Goal: Information Seeking & Learning: Learn about a topic

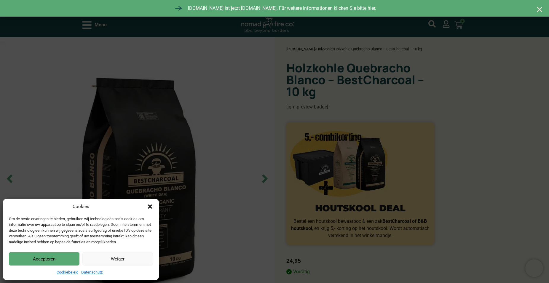
click at [55, 258] on button "Accepteren" at bounding box center [44, 258] width 71 height 13
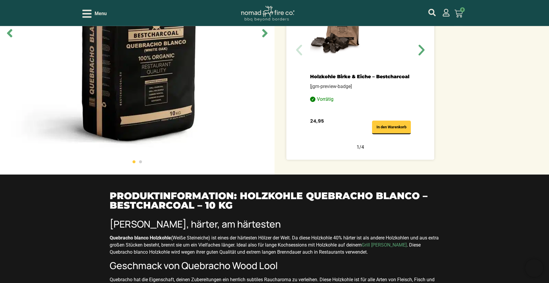
scroll to position [363, 0]
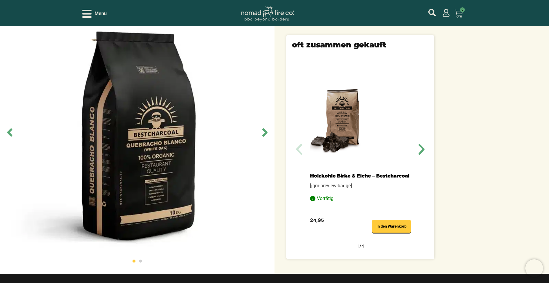
click at [346, 125] on img "1 / 4" at bounding box center [341, 118] width 63 height 95
click at [423, 148] on icon "Nächster Slide" at bounding box center [422, 149] width 6 height 11
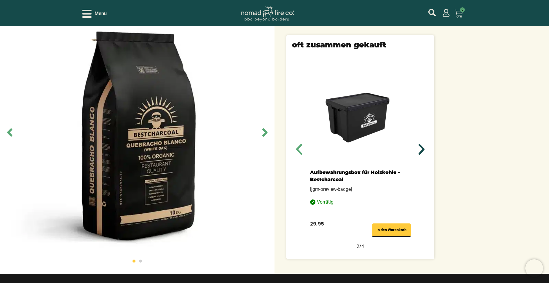
click at [423, 148] on icon "Nächster Slide" at bounding box center [422, 149] width 6 height 11
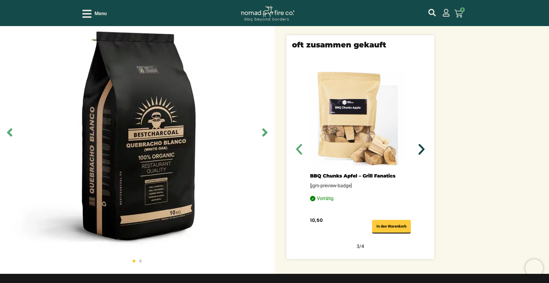
click at [423, 148] on icon "Nächster Slide" at bounding box center [422, 149] width 6 height 11
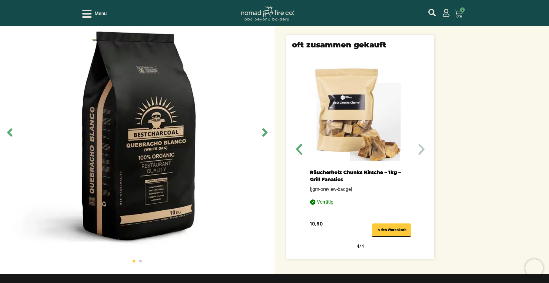
click at [423, 148] on icon "Nächster Slide" at bounding box center [422, 149] width 6 height 11
click at [301, 150] on icon "Vorheriger Slide" at bounding box center [299, 149] width 14 height 14
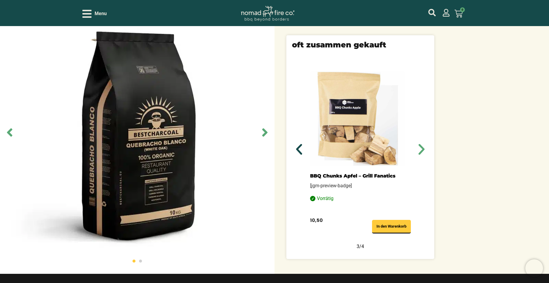
click at [301, 150] on icon "Vorheriger Slide" at bounding box center [299, 149] width 14 height 14
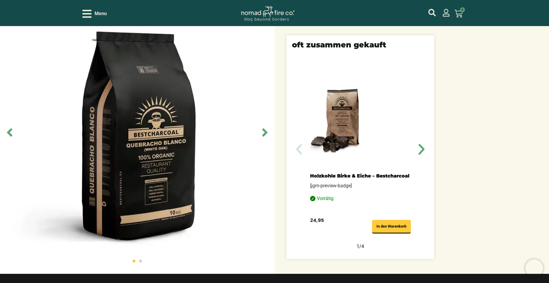
click at [330, 173] on link "Holzkohle Birke & Eiche – Bestcharcoal" at bounding box center [359, 176] width 99 height 6
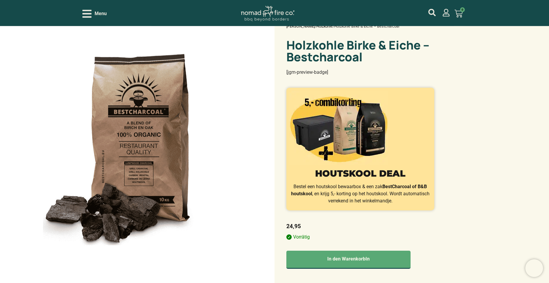
scroll to position [85, 0]
